Goal: Task Accomplishment & Management: Use online tool/utility

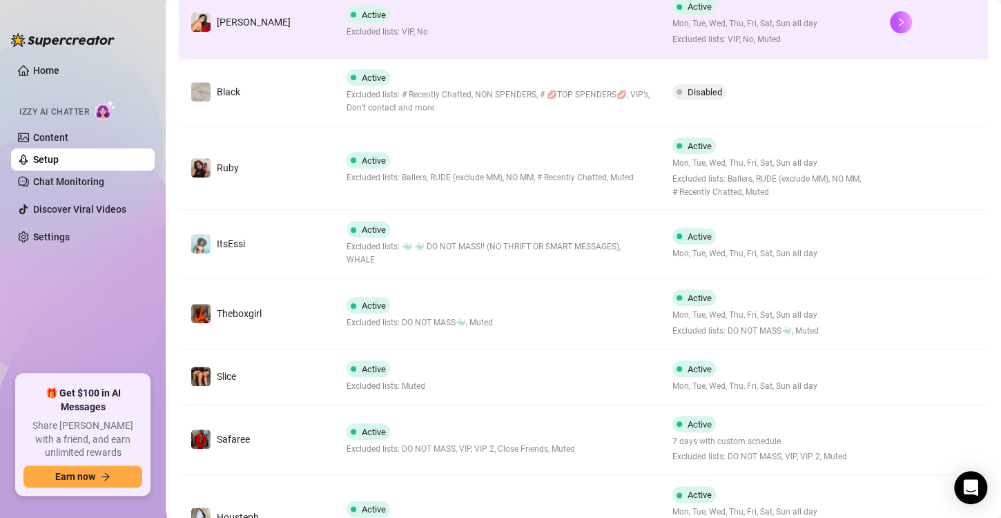
scroll to position [589, 0]
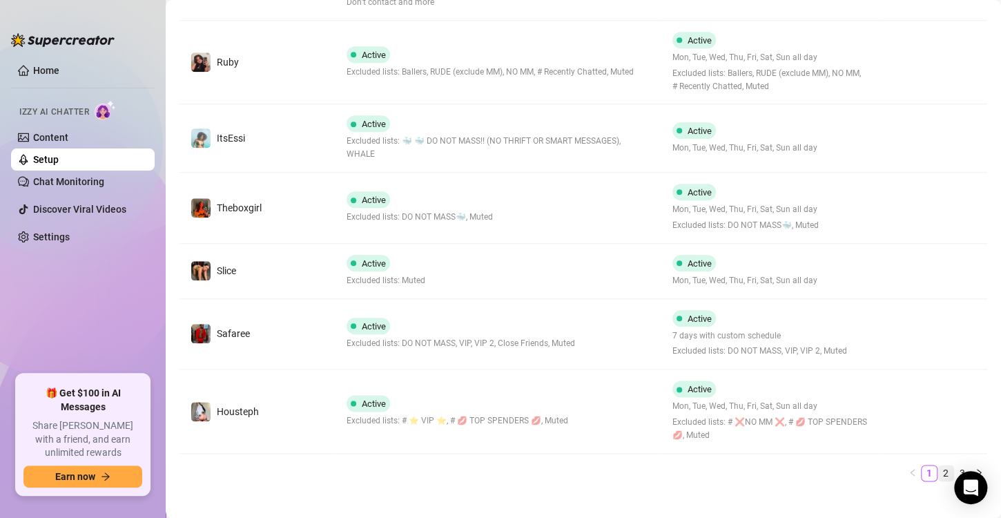
click at [938, 465] on link "2" at bounding box center [945, 472] width 15 height 15
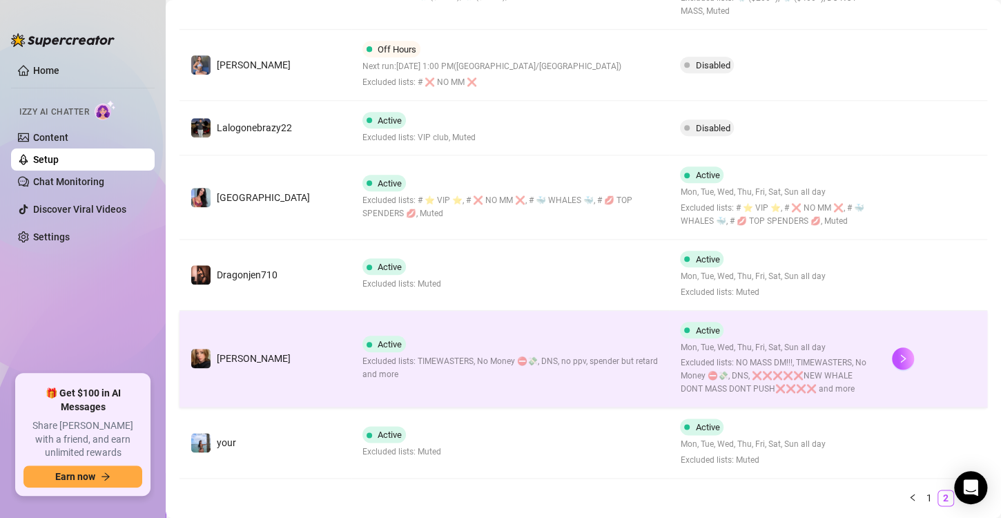
scroll to position [618, 0]
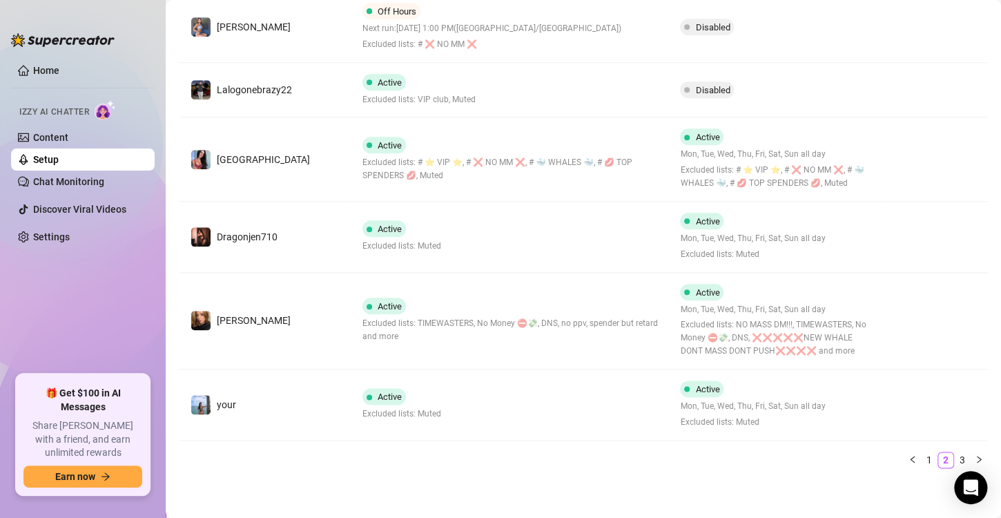
click at [111, 339] on ul "Home Izzy AI Chatter Content Setup Chat Monitoring Discover Viral Videos Settin…" at bounding box center [83, 211] width 144 height 315
click at [21, 396] on div "🎁 Get $100 in AI Messages Share [PERSON_NAME] with a friend, and earn unlimited…" at bounding box center [82, 434] width 135 height 123
click at [52, 480] on button "Earn now" at bounding box center [82, 476] width 119 height 22
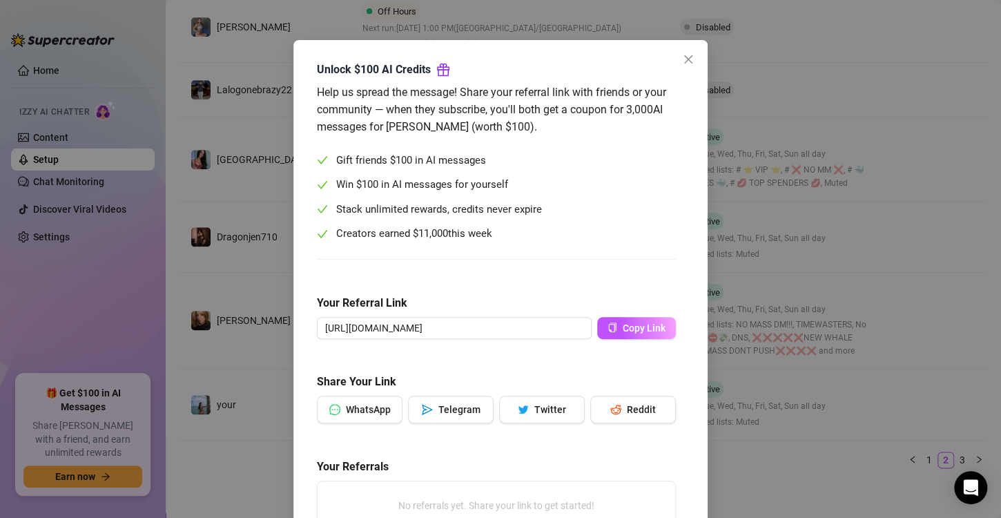
scroll to position [0, 0]
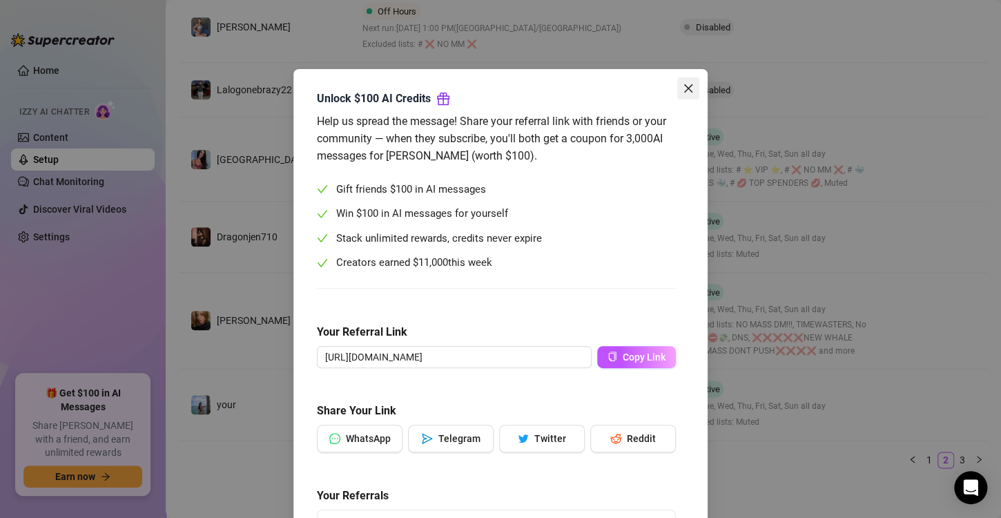
click at [684, 90] on icon "close" at bounding box center [688, 88] width 8 height 8
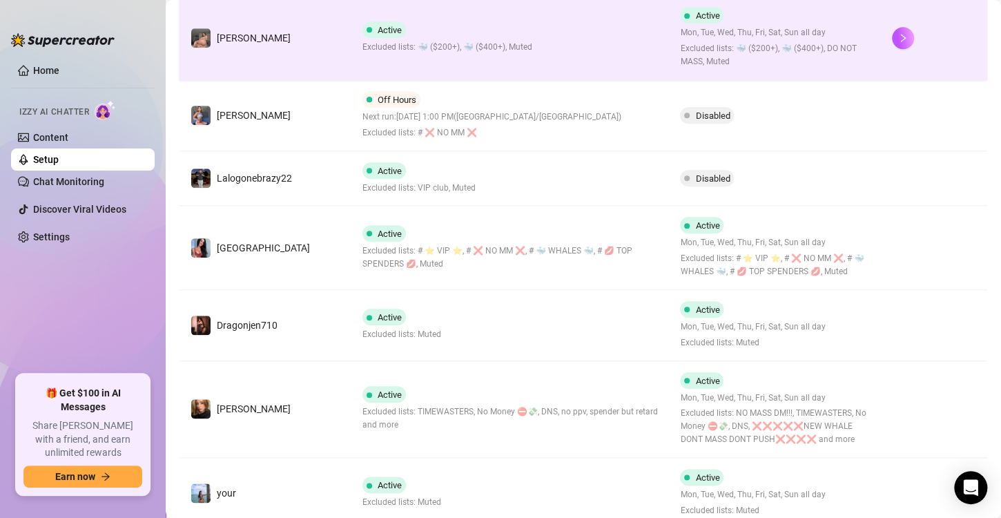
scroll to position [618, 0]
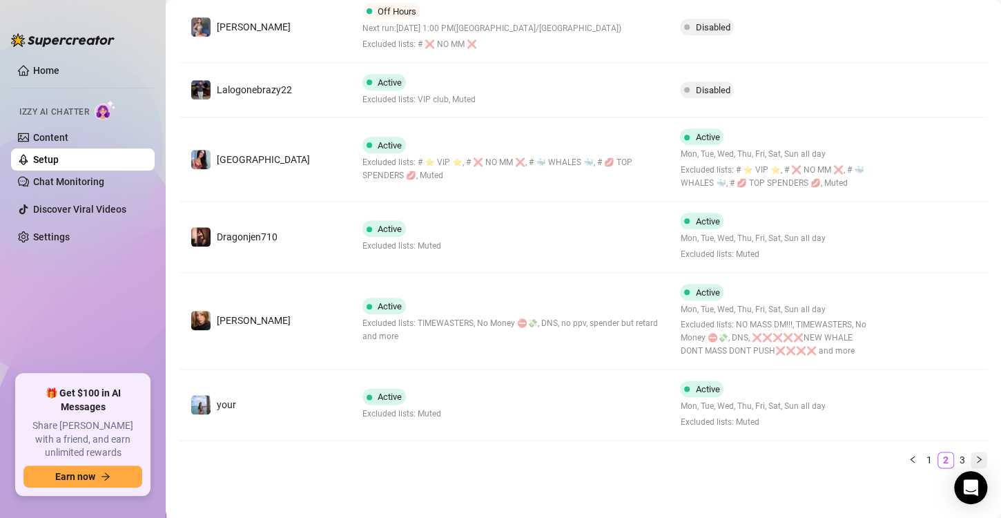
click at [977, 456] on icon "right" at bounding box center [979, 459] width 4 height 7
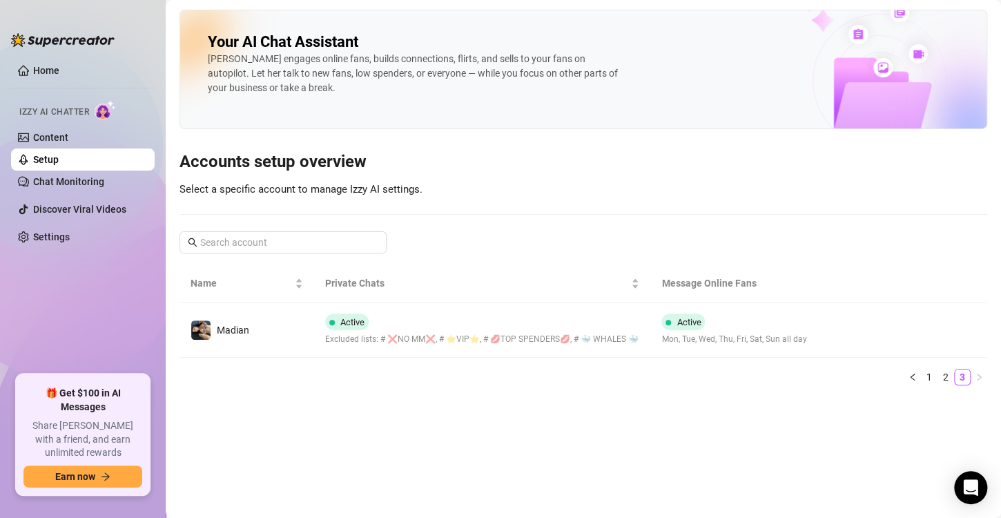
scroll to position [0, 0]
click at [910, 385] on button "button" at bounding box center [912, 377] width 17 height 17
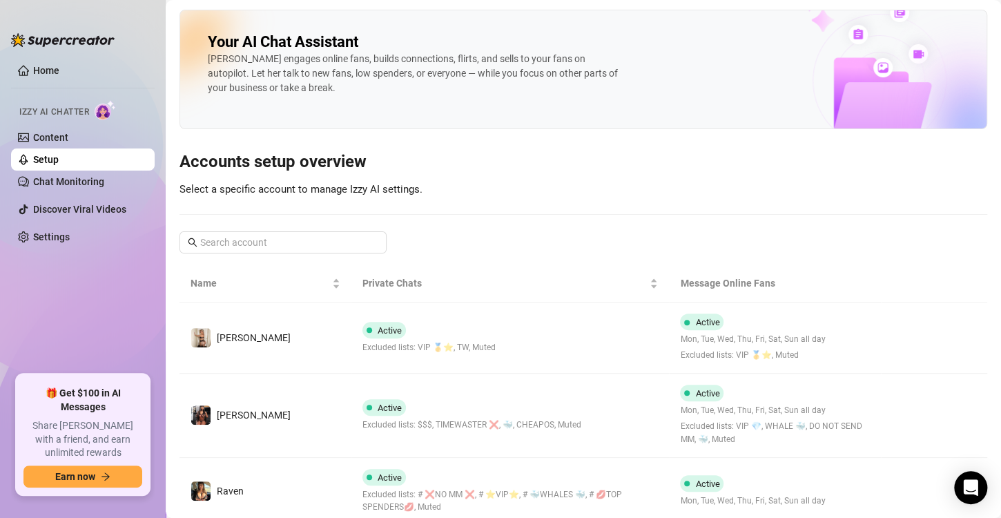
click at [910, 394] on td at bounding box center [934, 415] width 106 height 84
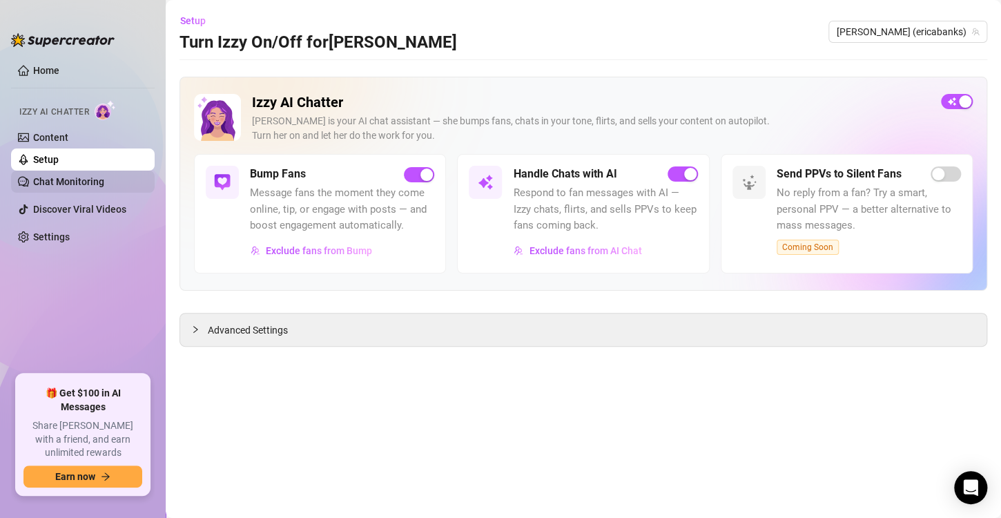
click at [72, 181] on link "Chat Monitoring" at bounding box center [68, 181] width 71 height 11
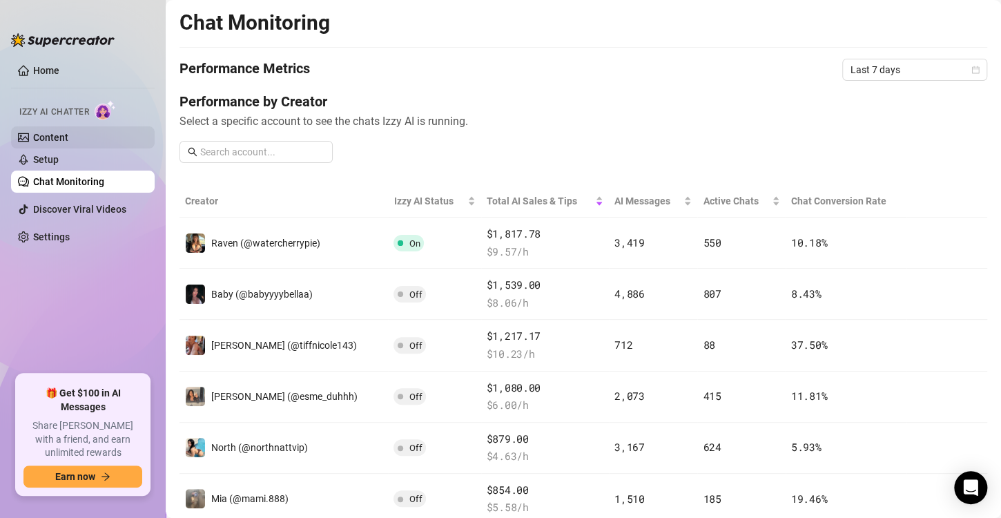
scroll to position [207, 0]
